Goal: Answer question/provide support: Share knowledge or assist other users

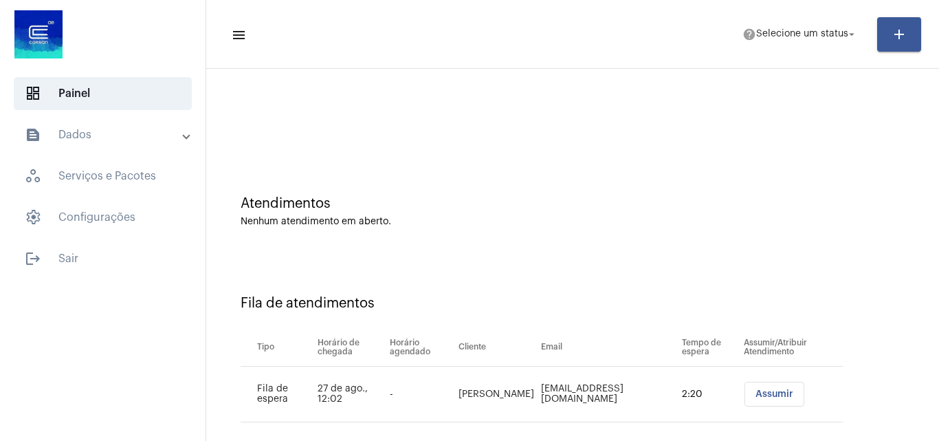
click at [755, 397] on span "Assumir" at bounding box center [774, 394] width 38 height 10
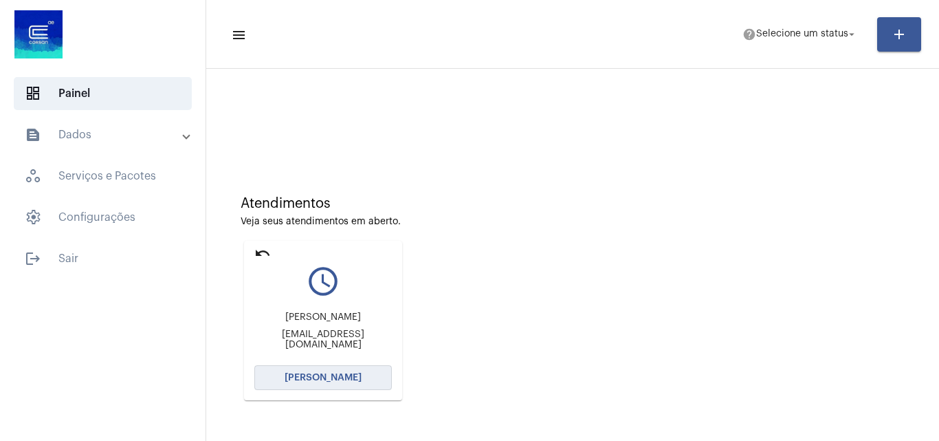
click at [351, 381] on span "Abrir Chamada" at bounding box center [323, 378] width 77 height 10
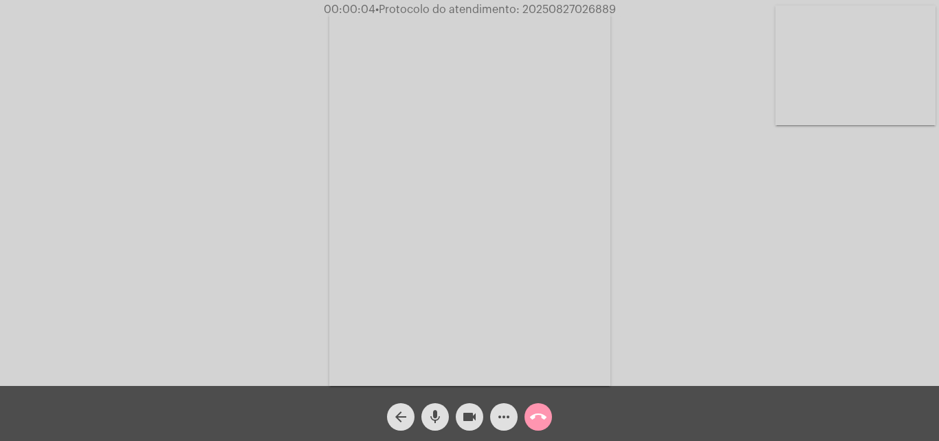
click at [434, 417] on mat-icon "mic" at bounding box center [435, 416] width 16 height 16
click at [826, 270] on div "Acessando Câmera e Microfone..." at bounding box center [469, 196] width 936 height 386
click at [823, 321] on div "Acessando Câmera e Microfone..." at bounding box center [469, 196] width 936 height 386
click at [780, 263] on div "Acessando Câmera e Microfone..." at bounding box center [469, 196] width 936 height 386
click at [435, 415] on mat-icon "mic_off" at bounding box center [435, 416] width 16 height 16
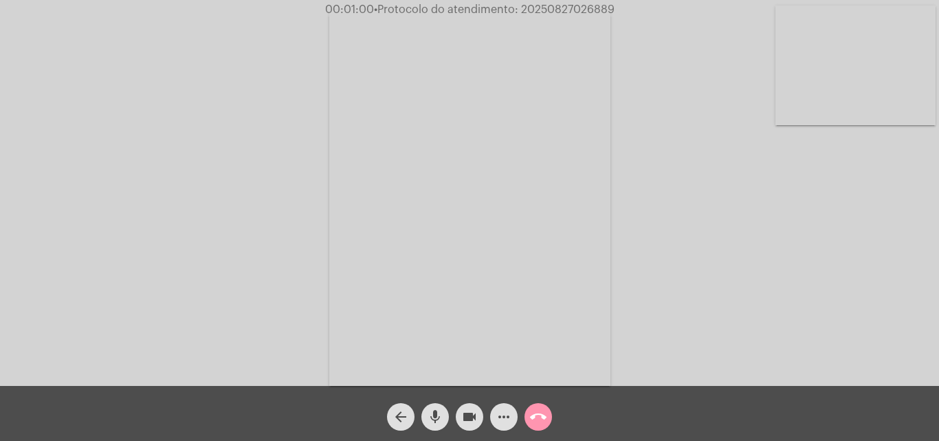
click at [437, 416] on mat-icon "mic" at bounding box center [435, 416] width 16 height 16
click at [435, 414] on mat-icon "mic_off" at bounding box center [435, 416] width 16 height 16
click at [511, 415] on mat-icon "more_horiz" at bounding box center [504, 416] width 16 height 16
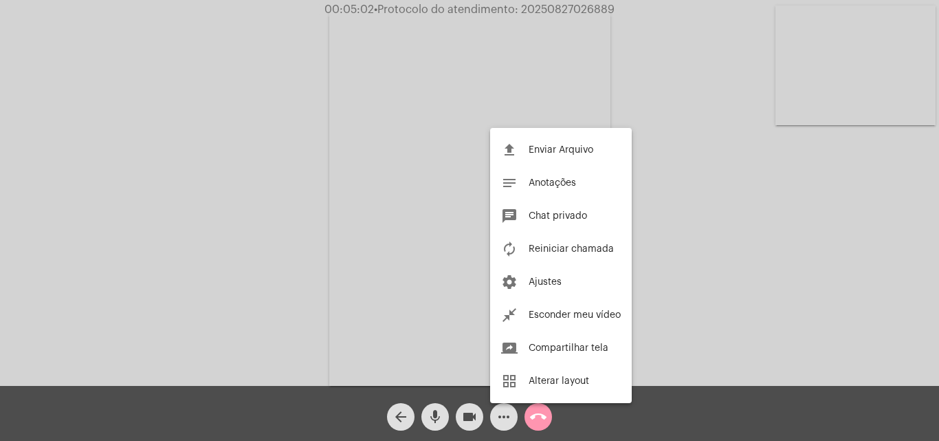
click at [313, 167] on div at bounding box center [469, 220] width 939 height 441
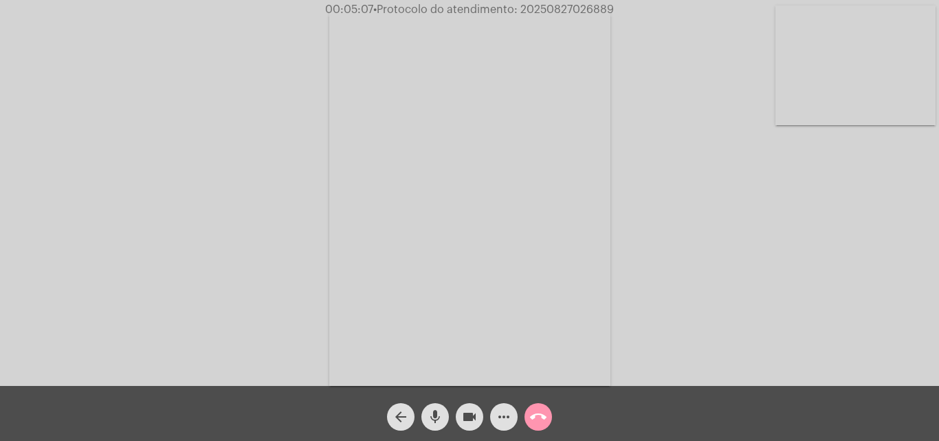
click at [499, 413] on mat-icon "more_horiz" at bounding box center [504, 416] width 16 height 16
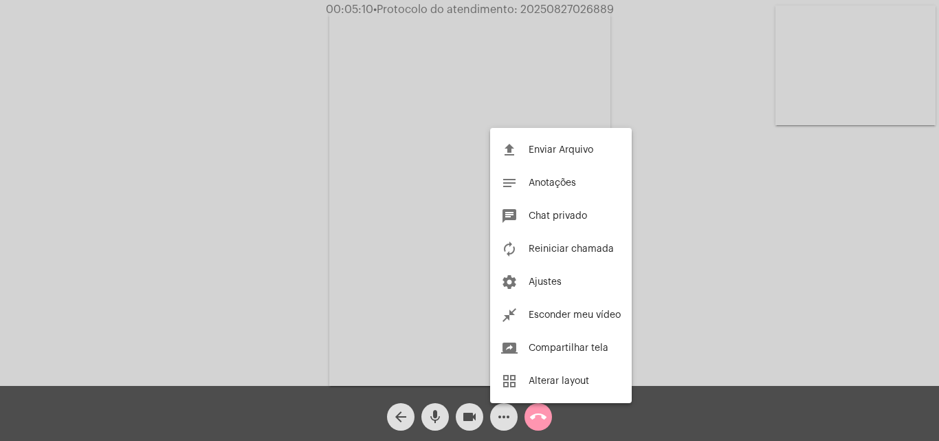
click at [250, 221] on div at bounding box center [469, 220] width 939 height 441
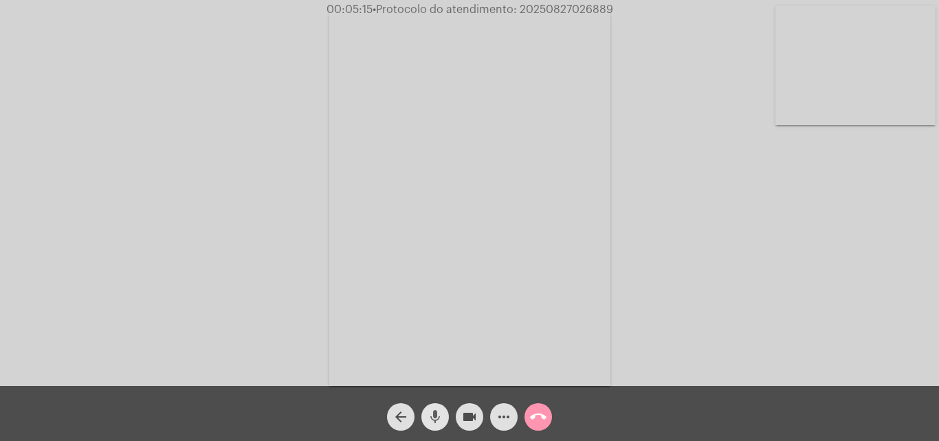
click at [434, 410] on mat-icon "mic" at bounding box center [435, 416] width 16 height 16
click at [444, 419] on button "mic_off" at bounding box center [434, 416] width 27 height 27
click at [434, 415] on mat-icon "mic" at bounding box center [435, 416] width 16 height 16
click at [439, 412] on mat-icon "mic_off" at bounding box center [435, 416] width 16 height 16
click at [432, 417] on mat-icon "mic" at bounding box center [435, 416] width 16 height 16
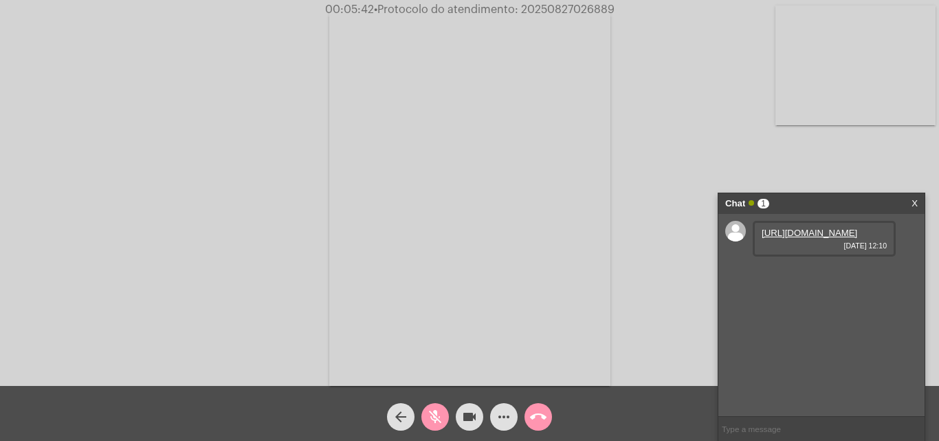
click at [812, 238] on link "https://neft-transfer-bucket.s3.amazonaws.com/temp-fb7764e4-afd8-22a4-4c87-00ae…" at bounding box center [810, 233] width 96 height 10
click at [797, 144] on div "Acessando Câmera e Microfone..." at bounding box center [469, 196] width 936 height 386
click at [430, 420] on mat-icon "mic_off" at bounding box center [435, 416] width 16 height 16
click at [428, 410] on mat-icon "mic" at bounding box center [435, 416] width 16 height 16
click at [846, 153] on div "Acessando Câmera e Microfone..." at bounding box center [469, 196] width 936 height 386
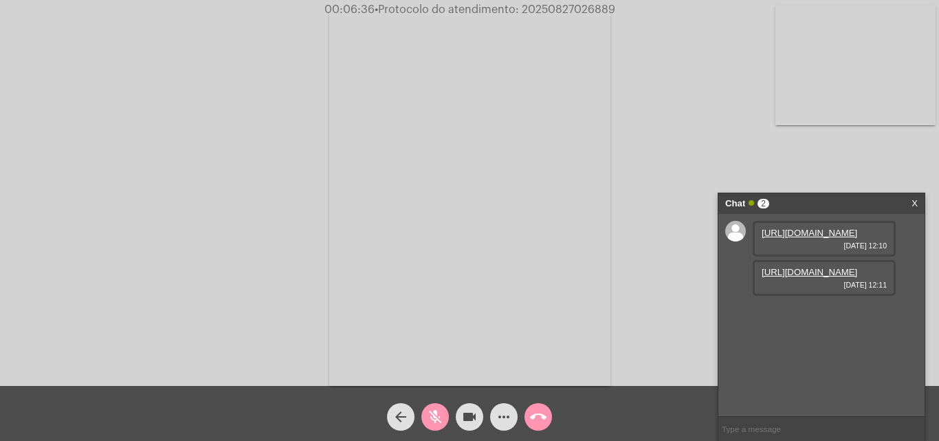
click at [432, 414] on mat-icon "mic_off" at bounding box center [435, 416] width 16 height 16
click at [804, 277] on link "https://neft-transfer-bucket.s3.amazonaws.com/temp-df132143-ee17-2051-2525-a1d8…" at bounding box center [810, 272] width 96 height 10
click at [460, 41] on video at bounding box center [469, 197] width 281 height 375
click at [810, 316] on link "https://neft-transfer-bucket.s3.amazonaws.com/temp-a4735e94-ceb2-f5a3-f37b-4e9b…" at bounding box center [810, 311] width 96 height 10
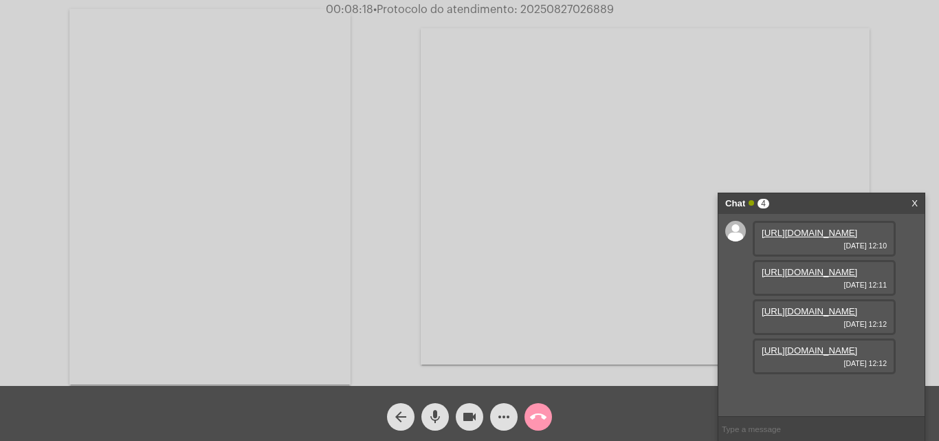
click at [865, 121] on video at bounding box center [645, 196] width 449 height 336
click at [827, 355] on link "https://neft-transfer-bucket.s3.amazonaws.com/temp-8b0c6f3c-ff7e-2a30-fd06-4615…" at bounding box center [810, 350] width 96 height 10
click at [901, 132] on div "Acessando Câmera e Microfone..." at bounding box center [469, 195] width 936 height 386
click at [811, 384] on link "https://neft-transfer-bucket.s3.amazonaws.com/temp-cb36b10e-90c8-1e92-073c-6e31…" at bounding box center [810, 389] width 96 height 10
click at [902, 131] on div "Acessando Câmera e Microfone..." at bounding box center [469, 195] width 936 height 386
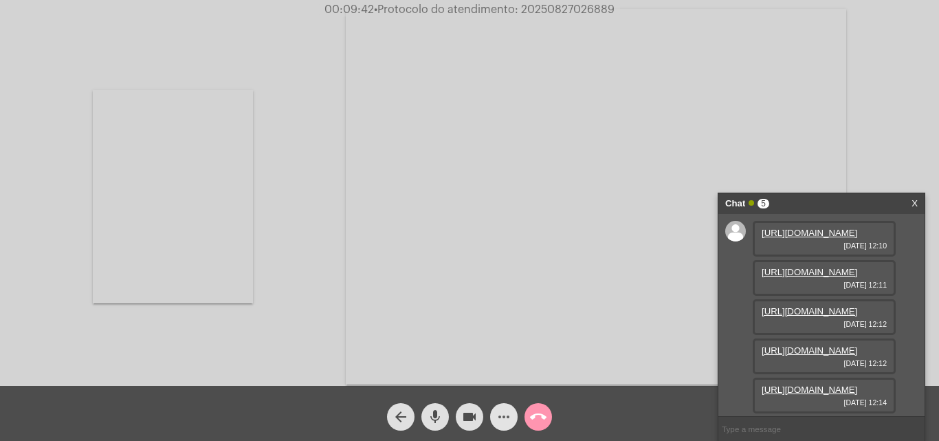
click at [505, 423] on mat-icon "more_horiz" at bounding box center [504, 416] width 16 height 16
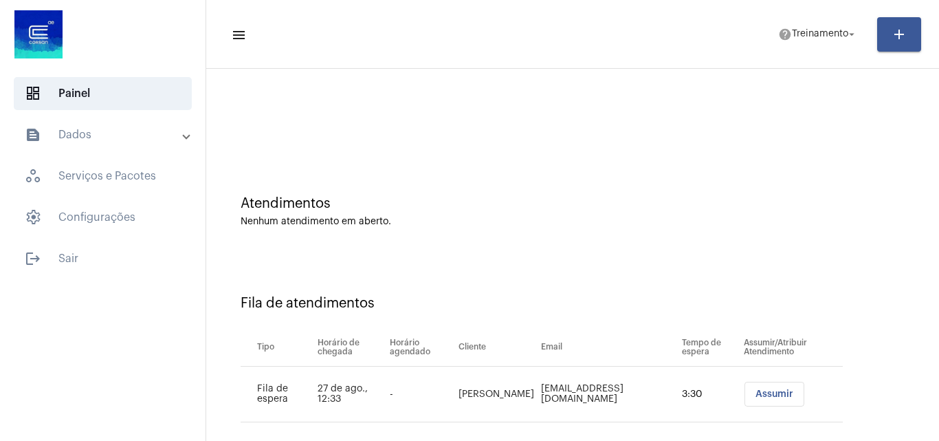
scroll to position [19, 0]
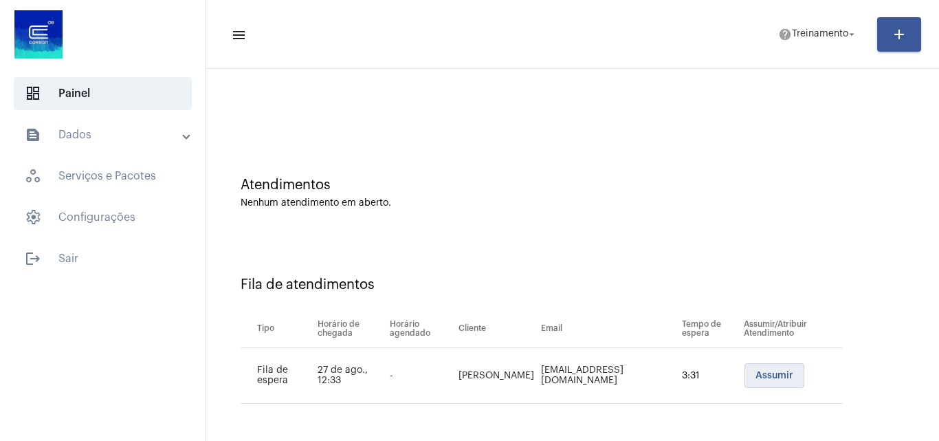
click at [755, 374] on span "Assumir" at bounding box center [774, 375] width 38 height 10
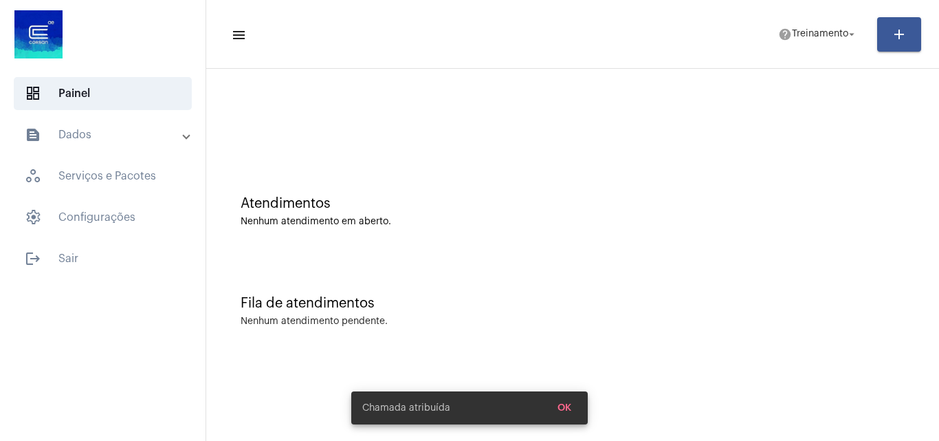
scroll to position [0, 0]
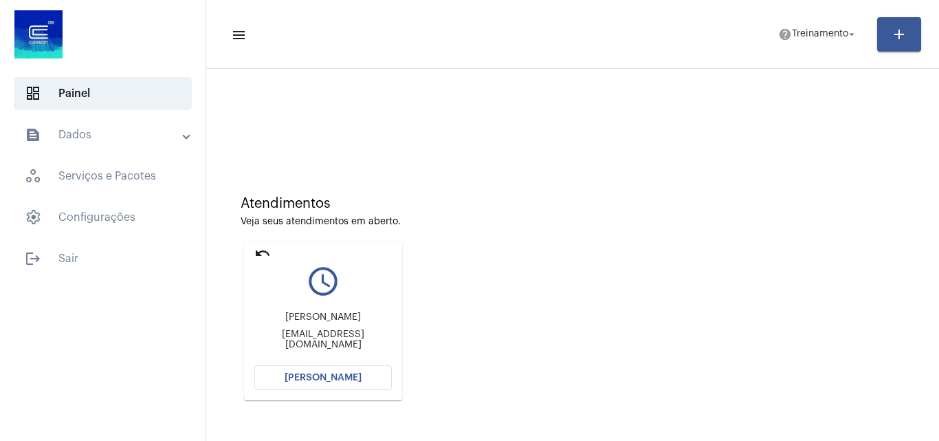
click at [322, 385] on button "Abrir Chamada" at bounding box center [322, 377] width 137 height 25
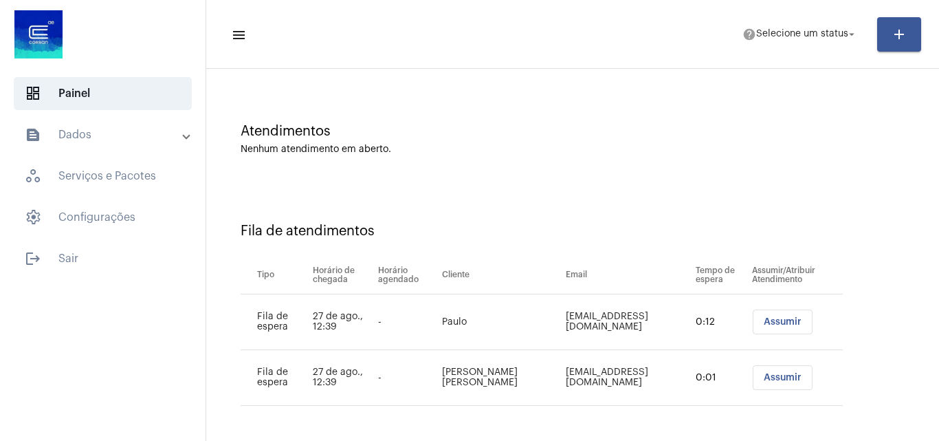
scroll to position [74, 0]
click at [764, 375] on span "Assumir" at bounding box center [783, 375] width 38 height 10
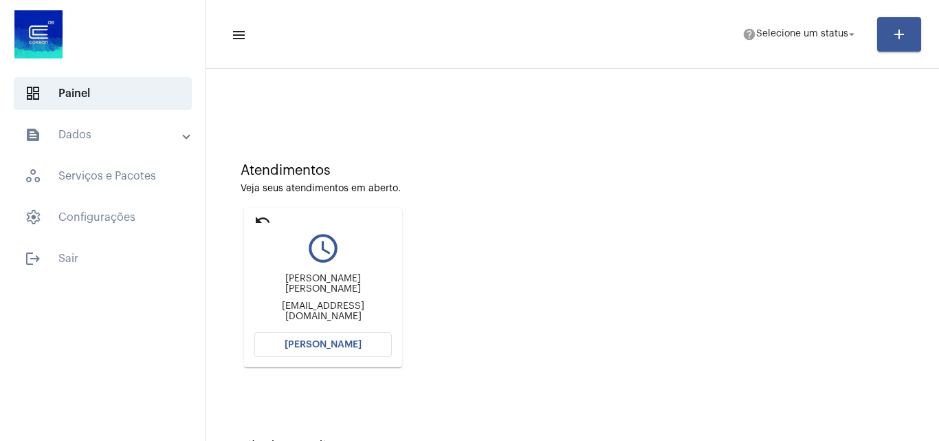
scroll to position [0, 0]
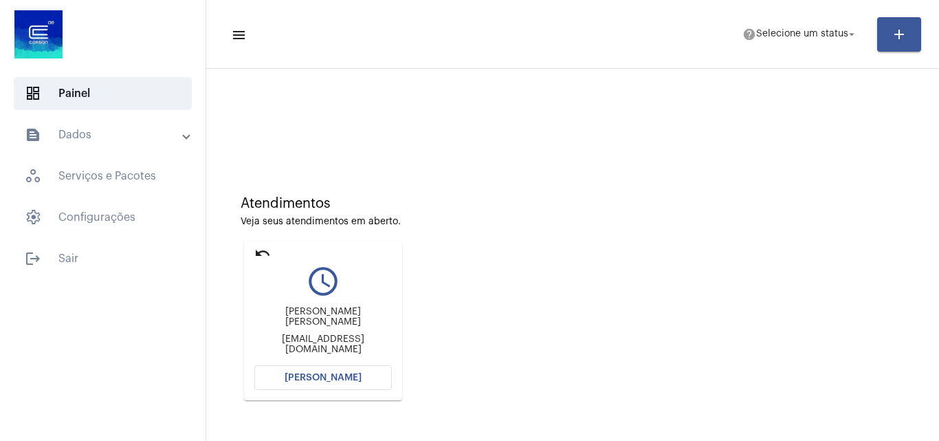
click at [357, 377] on span "[PERSON_NAME]" at bounding box center [323, 378] width 77 height 10
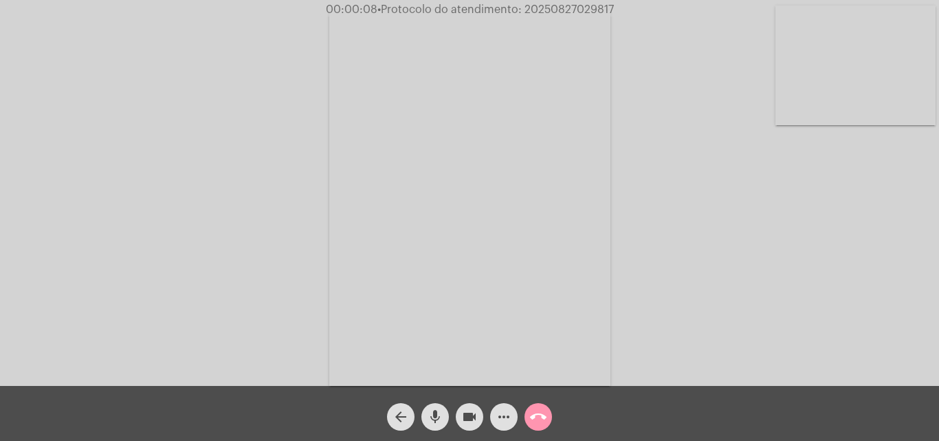
click at [438, 414] on mat-icon "mic" at bounding box center [435, 416] width 16 height 16
click at [430, 418] on mat-icon "mic_off" at bounding box center [435, 416] width 16 height 16
click at [501, 418] on mat-icon "more_horiz" at bounding box center [504, 416] width 16 height 16
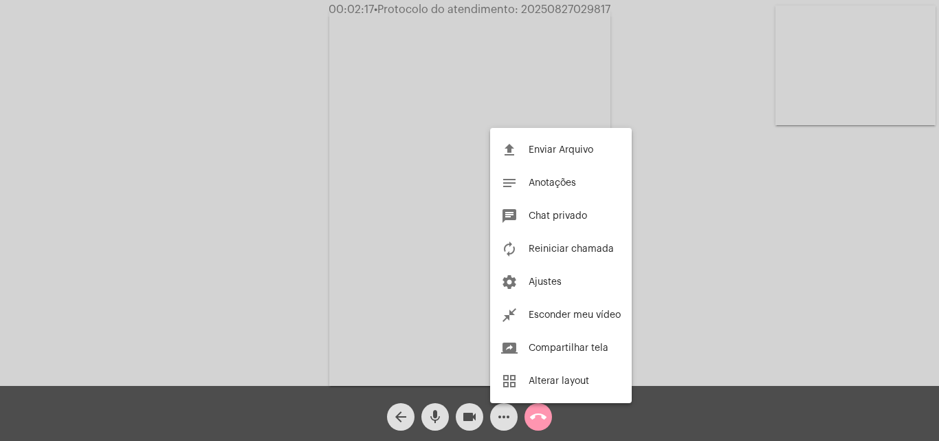
click at [254, 151] on div at bounding box center [469, 220] width 939 height 441
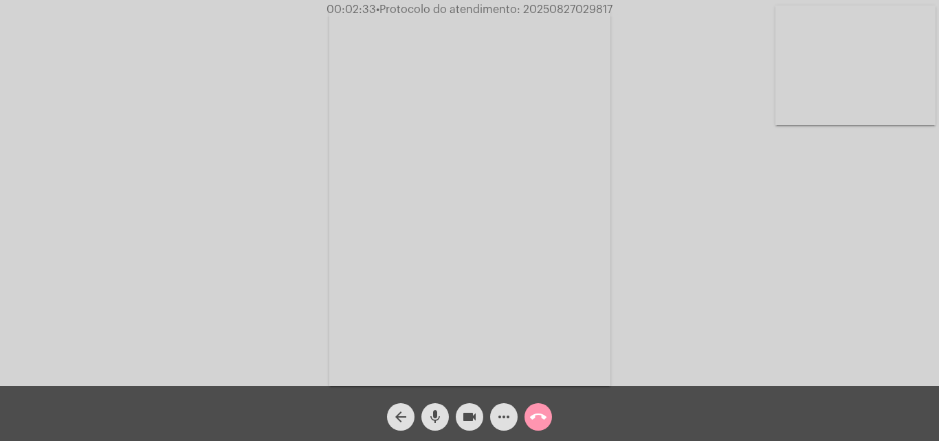
click at [434, 416] on mat-icon "mic" at bounding box center [435, 416] width 16 height 16
click at [444, 414] on button "mic_off" at bounding box center [434, 416] width 27 height 27
click at [433, 410] on mat-icon "mic" at bounding box center [435, 416] width 16 height 16
click at [433, 410] on mat-icon "mic_off" at bounding box center [435, 416] width 16 height 16
click at [433, 410] on mat-icon "mic" at bounding box center [435, 416] width 16 height 16
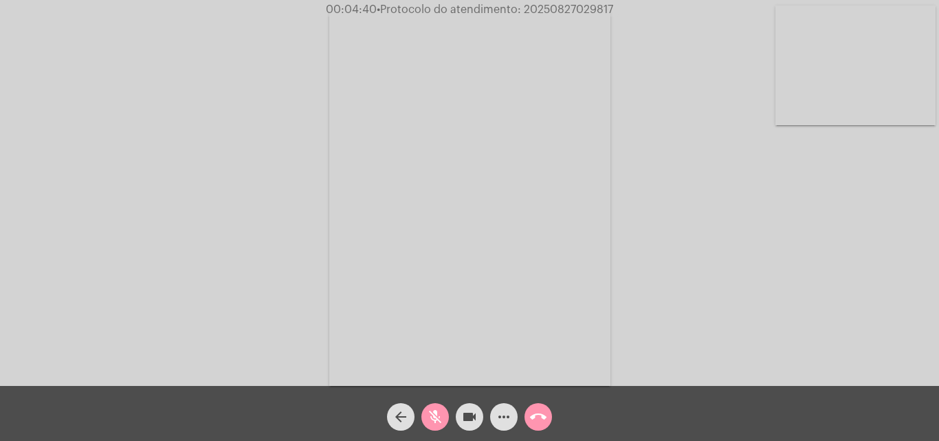
click at [432, 416] on mat-icon "mic_off" at bounding box center [435, 416] width 16 height 16
